Goal: Task Accomplishment & Management: Use online tool/utility

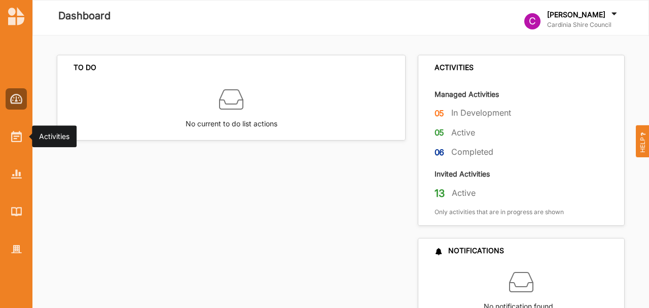
click at [22, 134] on div at bounding box center [16, 136] width 21 height 21
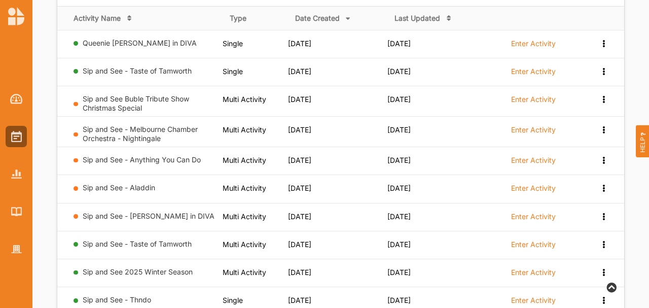
scroll to position [135, 0]
click at [533, 38] on label "Enter Activity" at bounding box center [533, 42] width 45 height 9
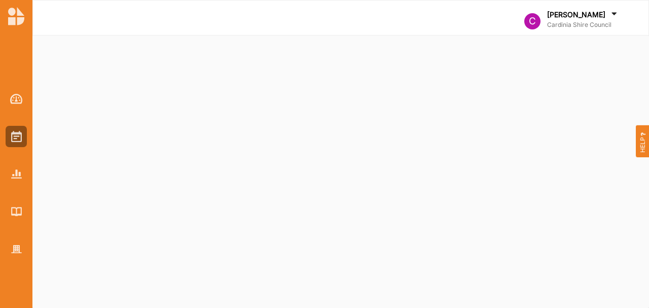
select select "2"
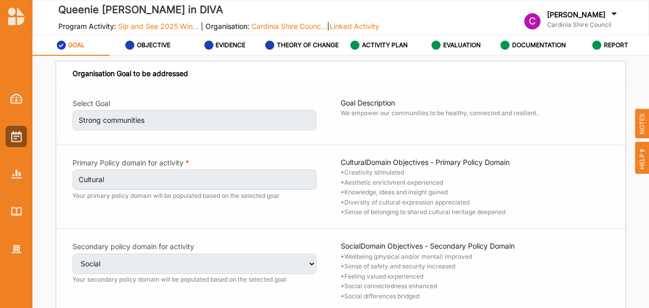
click at [372, 45] on label "ACTIVITY PLAN" at bounding box center [385, 45] width 46 height 8
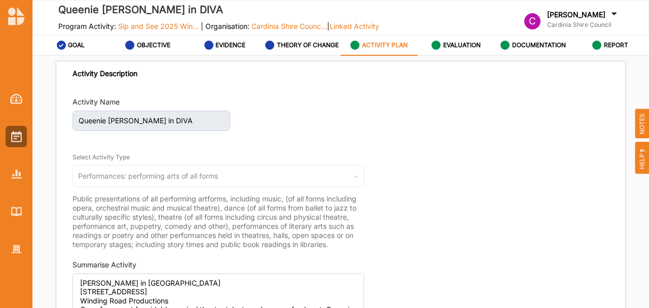
click at [473, 45] on label "EVALUATION" at bounding box center [462, 45] width 38 height 8
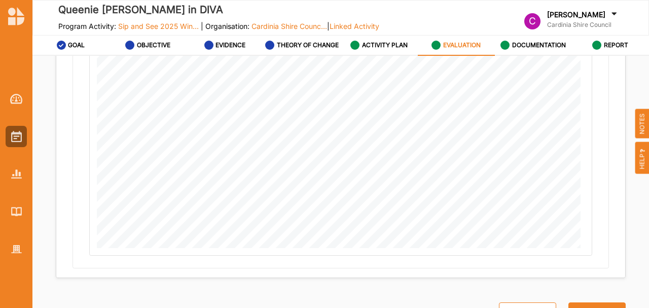
scroll to position [677, 0]
click at [537, 47] on label "DOCUMENTATION" at bounding box center [539, 45] width 54 height 8
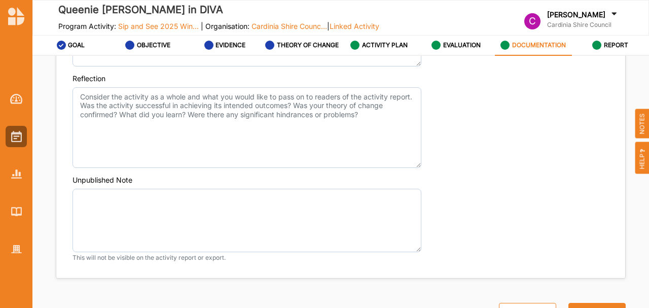
scroll to position [803, 0]
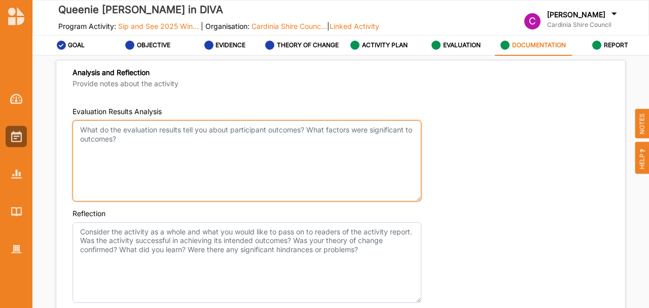
click at [319, 165] on textarea "Evaluation Results Analysis" at bounding box center [247, 160] width 349 height 81
